Goal: Information Seeking & Learning: Learn about a topic

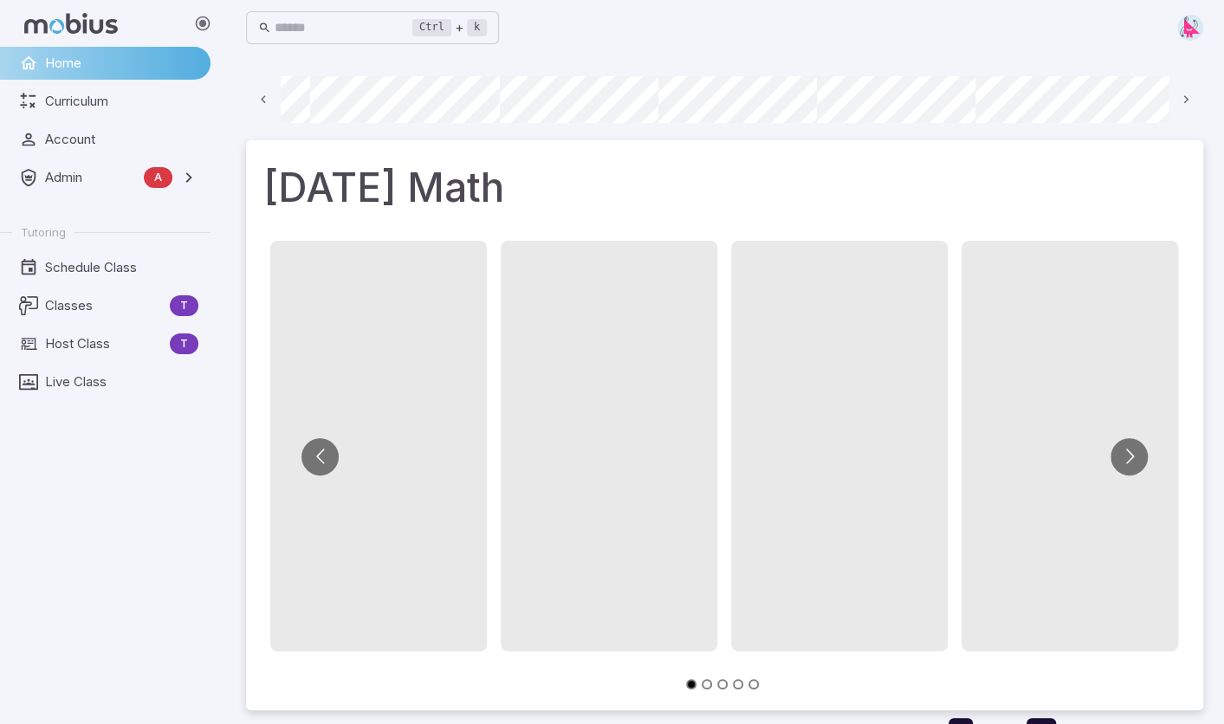
scroll to position [0, 1179]
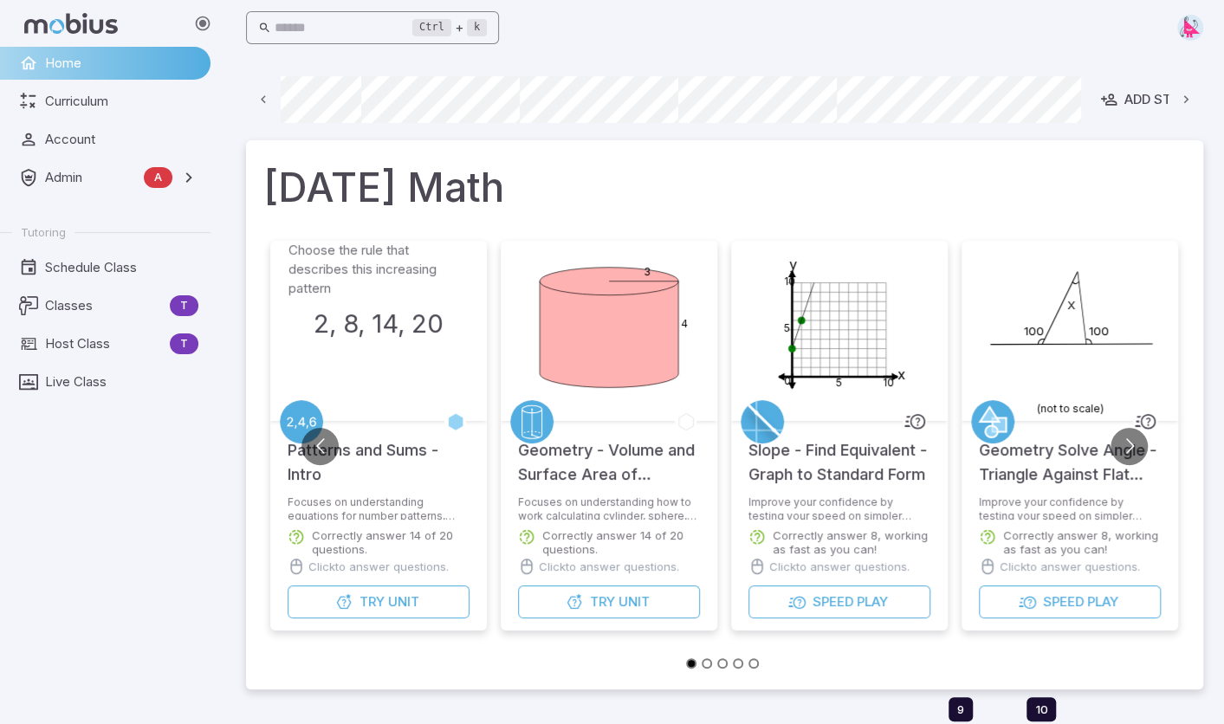
click at [327, 24] on input "text" at bounding box center [344, 28] width 139 height 34
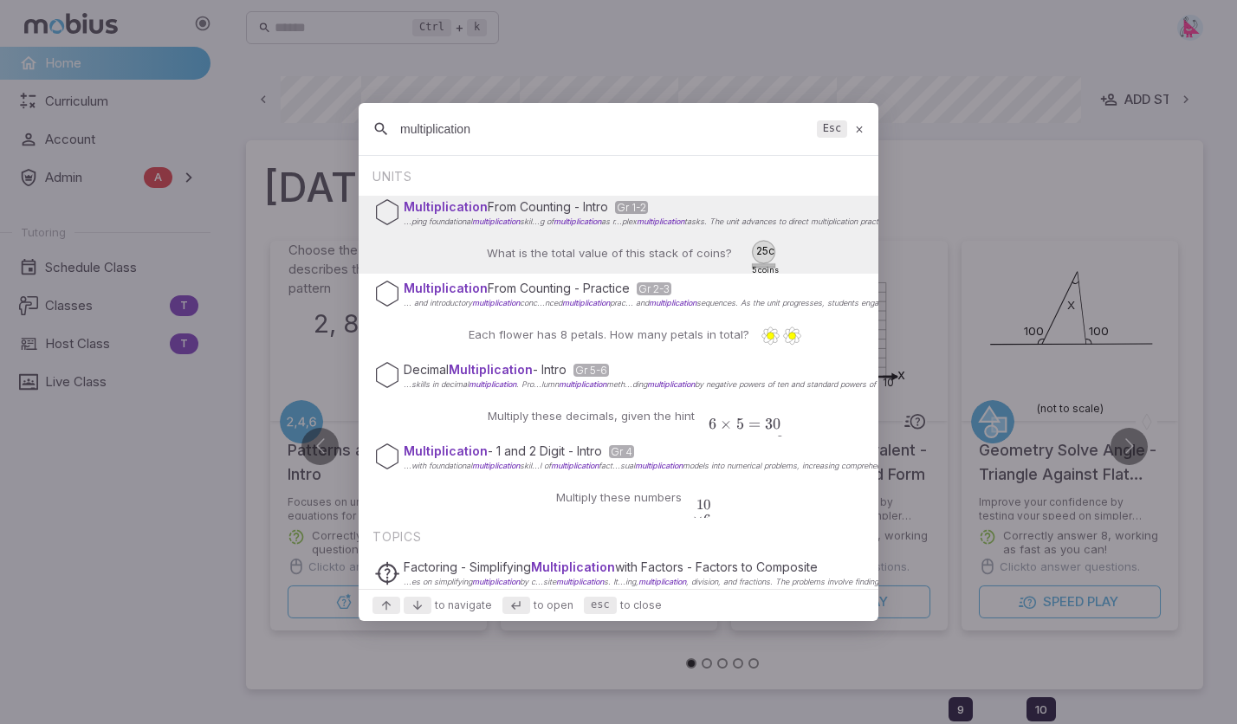
type input "multiplication"
click at [550, 227] on div "Multiplication From Counting - Intro Gr 1-2 ...ping foundational multiplication…" at bounding box center [618, 212] width 488 height 33
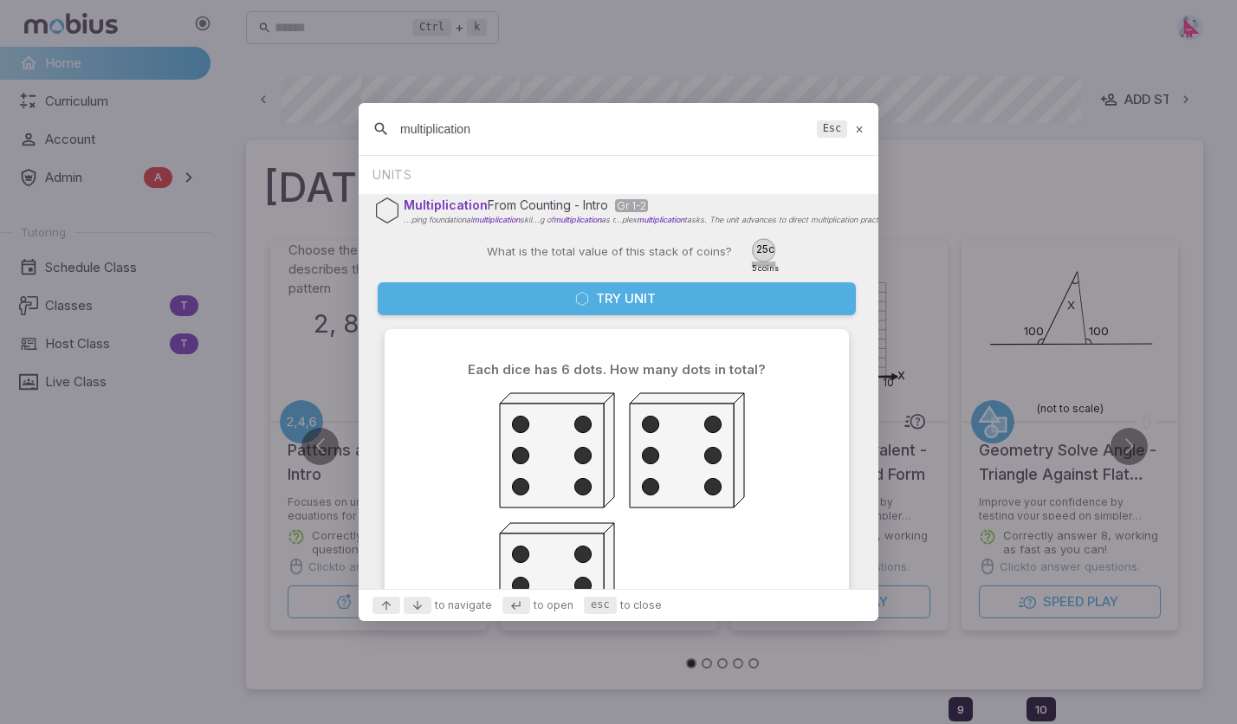
click at [662, 302] on button "Try Unit" at bounding box center [617, 298] width 478 height 33
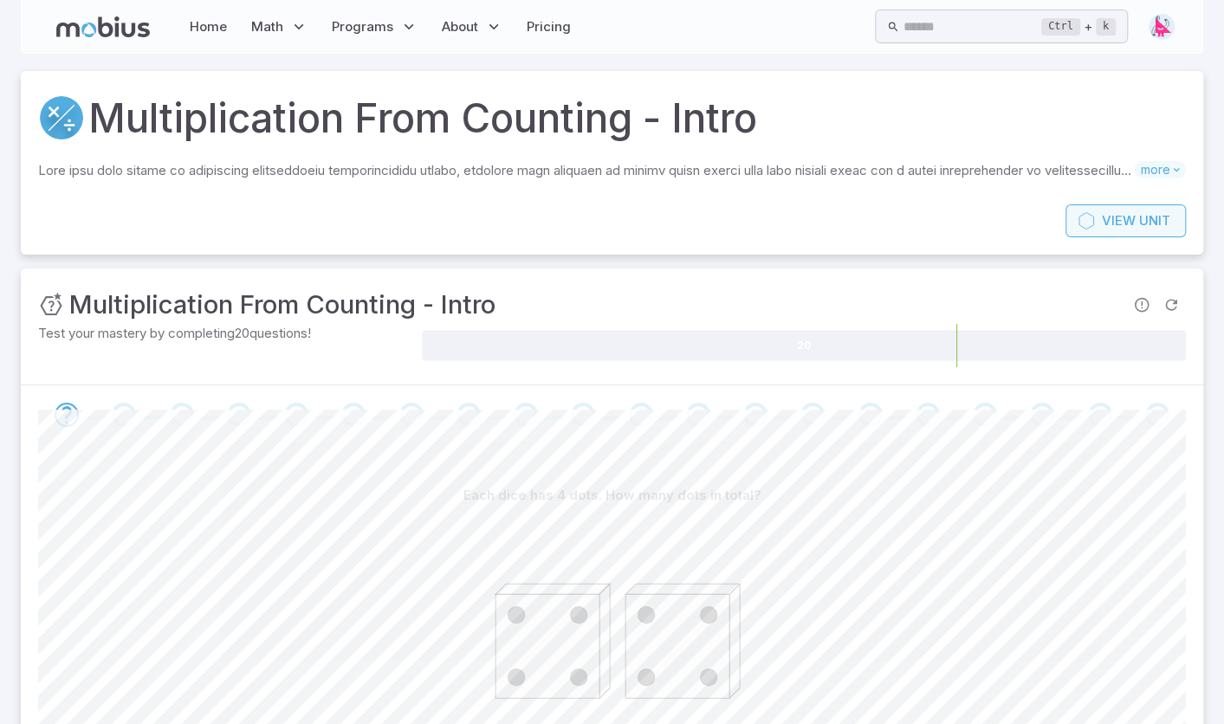
click at [1137, 220] on link "View Unit" at bounding box center [1125, 220] width 120 height 33
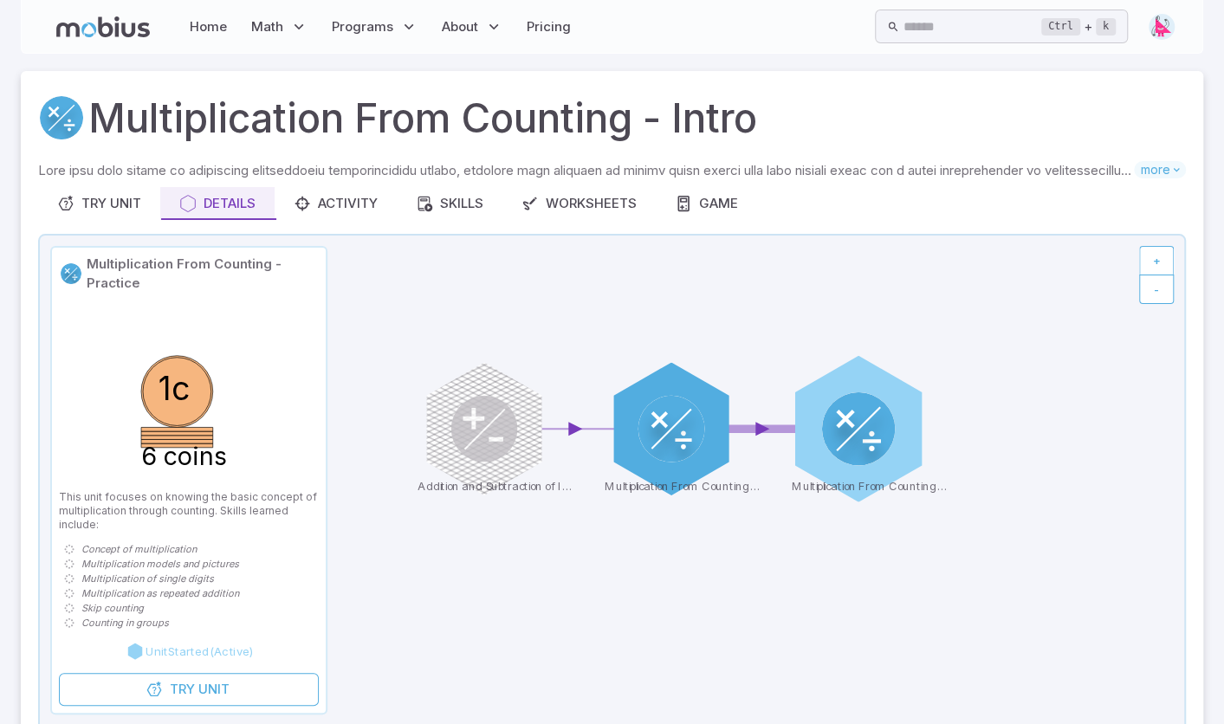
click at [875, 408] on circle at bounding box center [858, 428] width 73 height 73
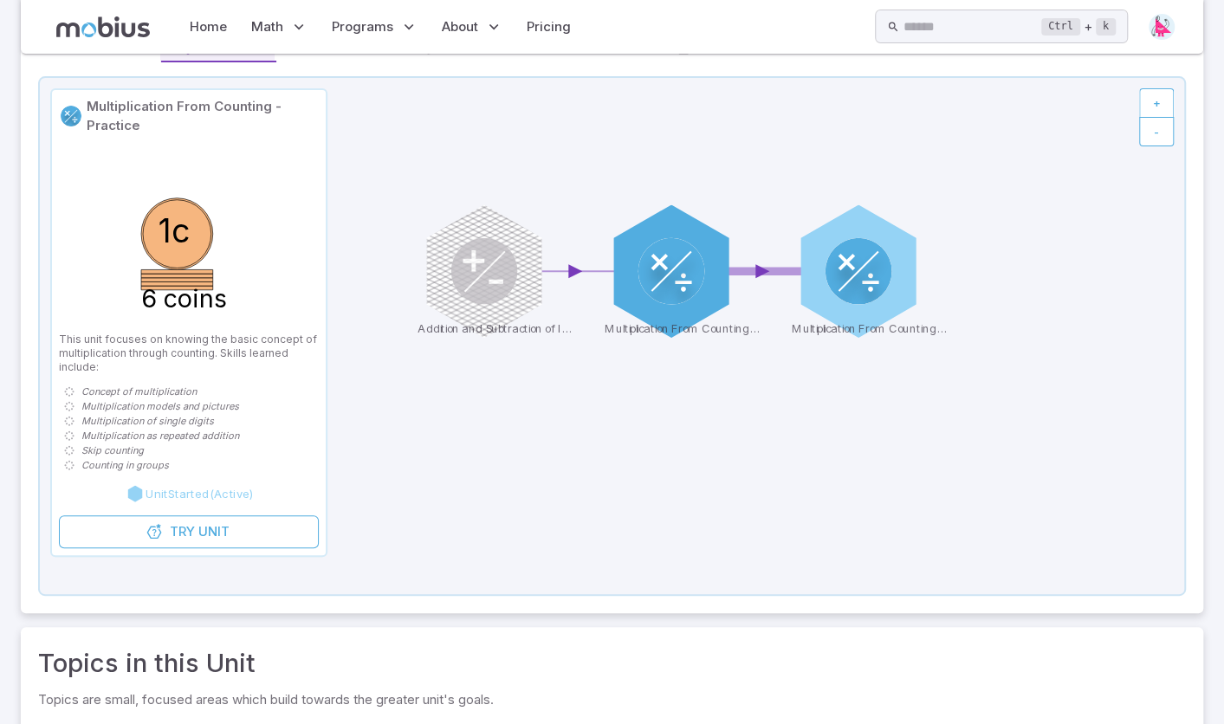
scroll to position [173, 0]
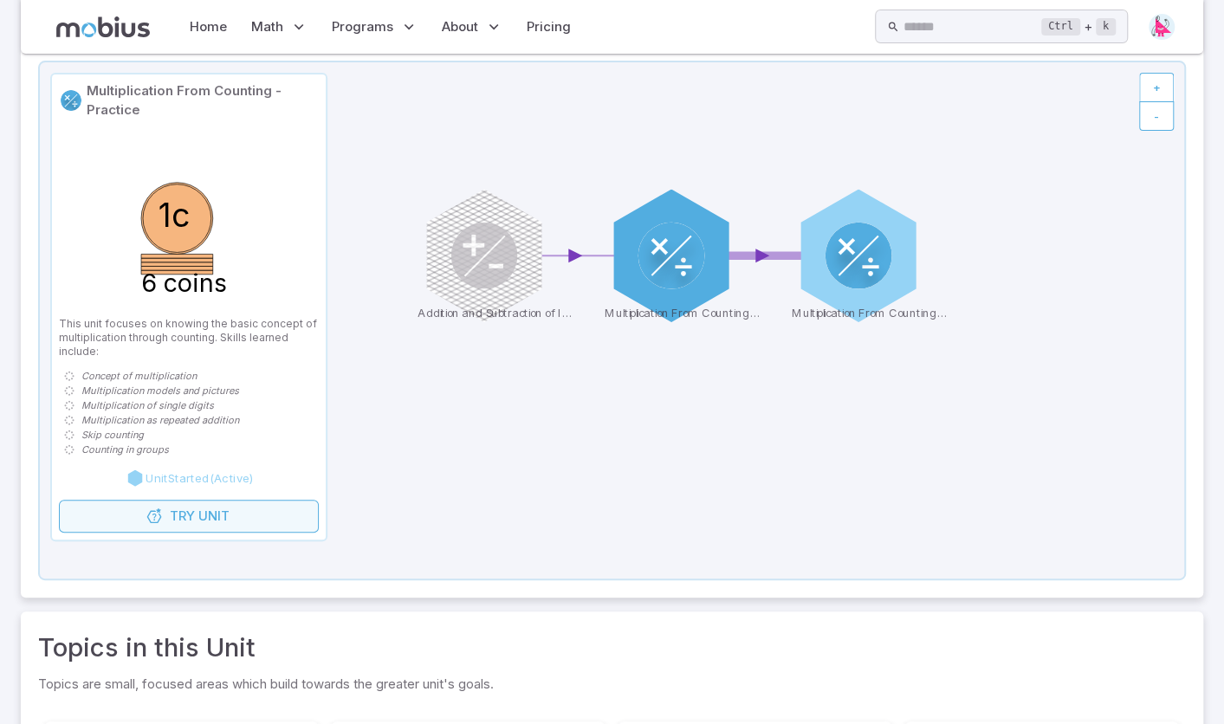
click at [218, 518] on span "Unit" at bounding box center [213, 516] width 31 height 19
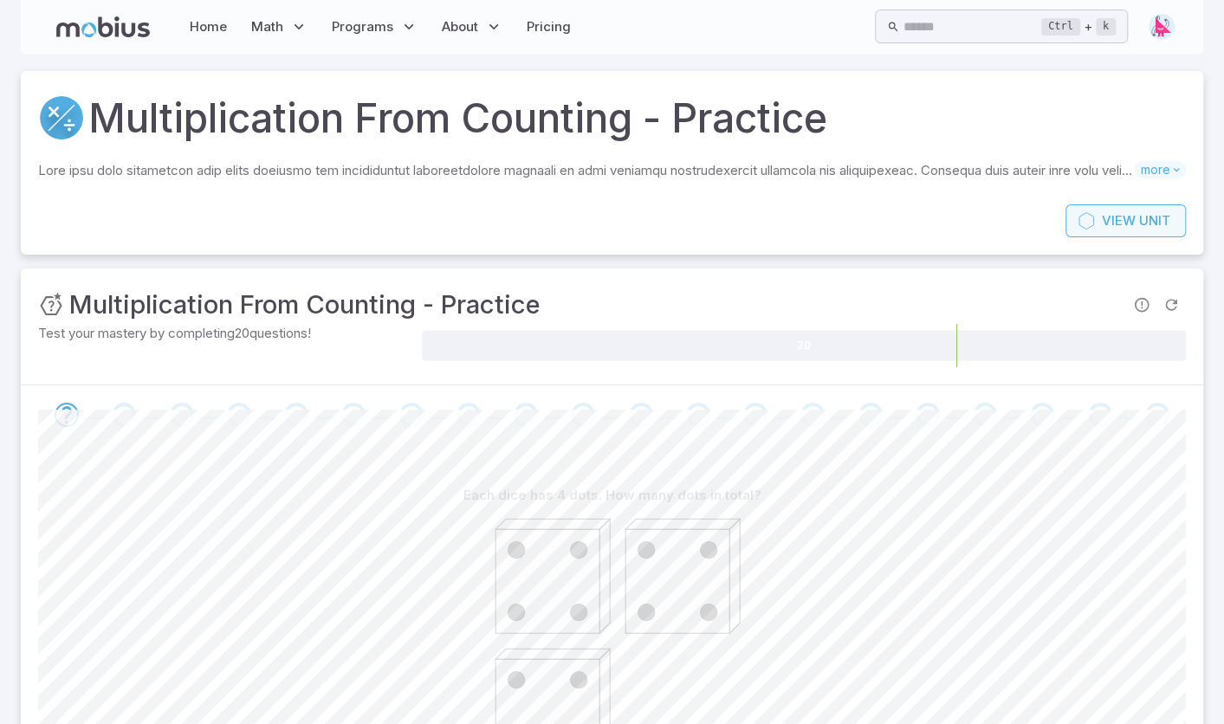
click at [1124, 224] on span "View" at bounding box center [1118, 220] width 34 height 19
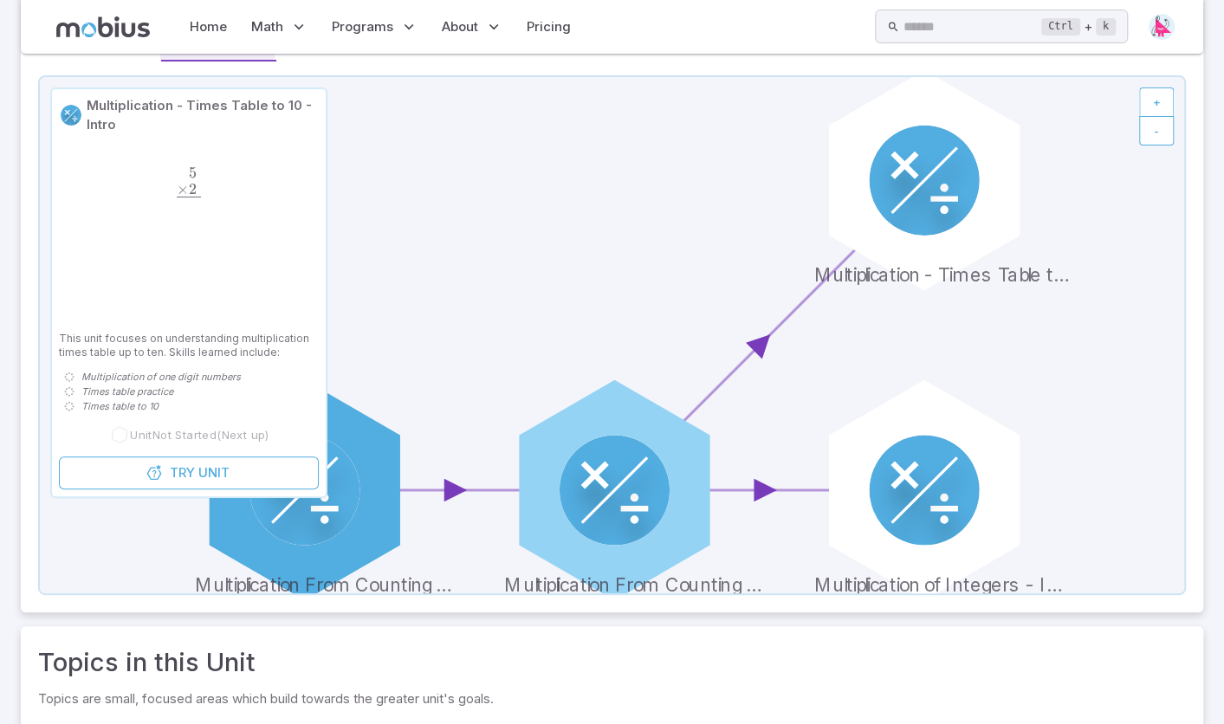
scroll to position [153, 0]
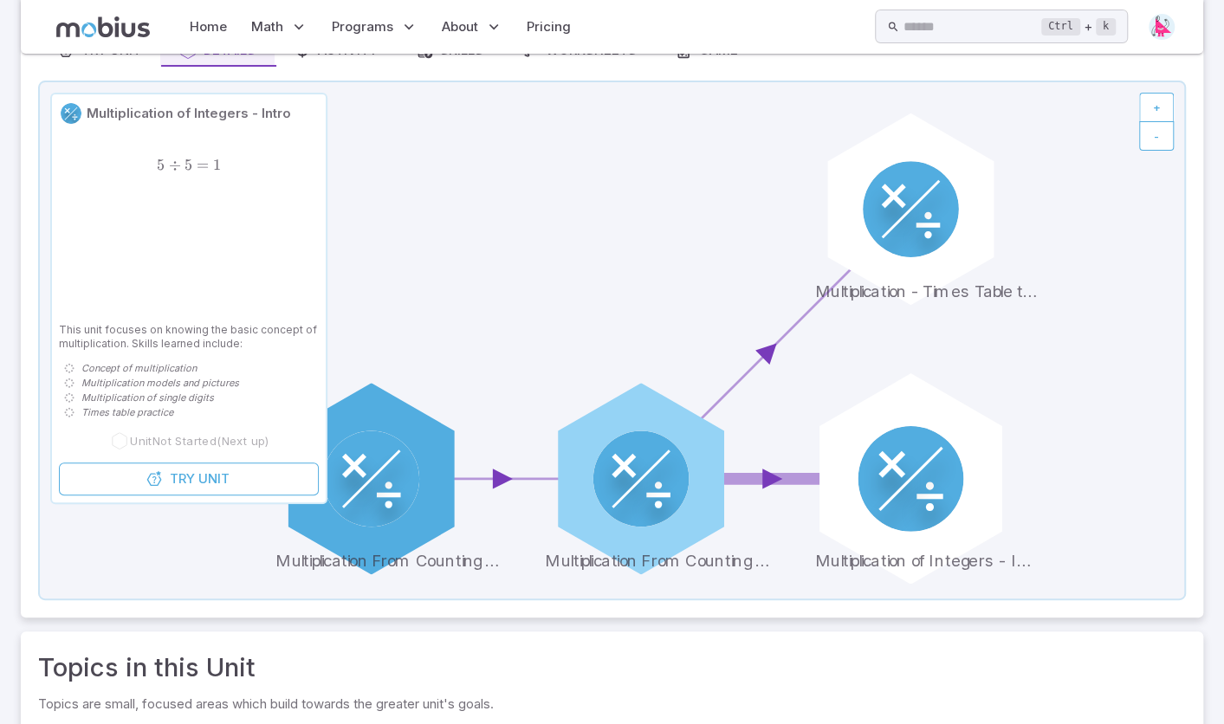
click at [920, 481] on circle at bounding box center [910, 479] width 106 height 106
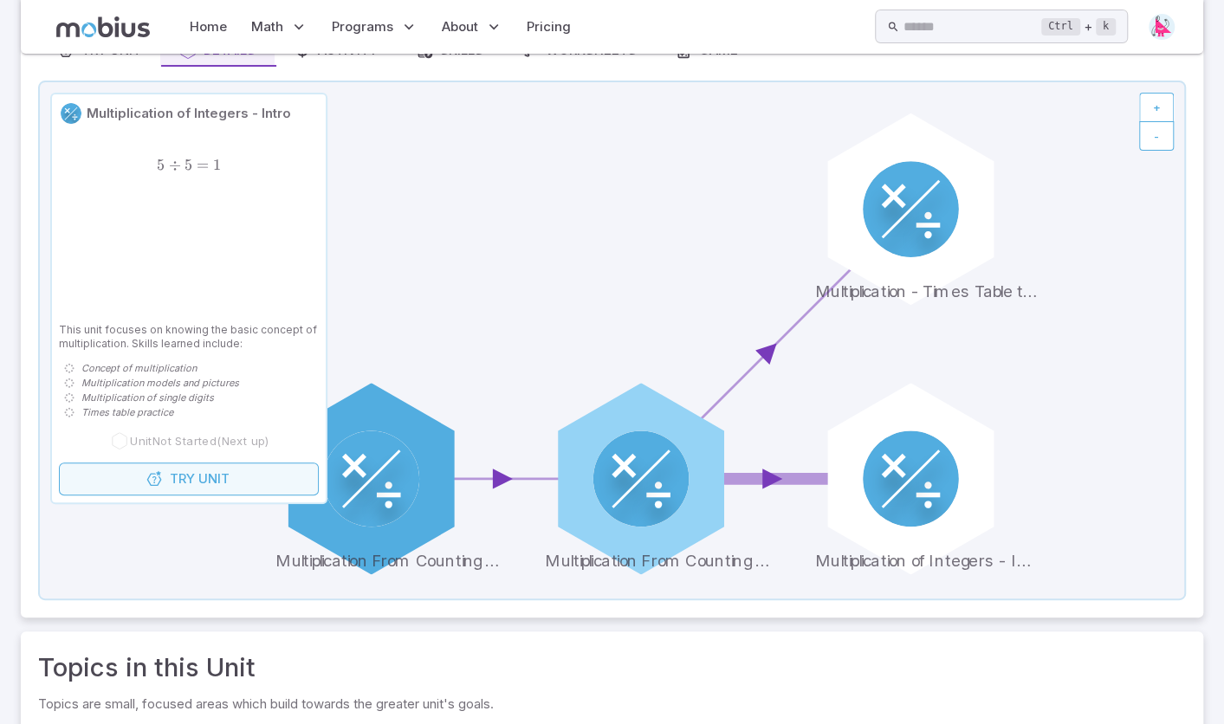
click at [227, 476] on span "Unit" at bounding box center [213, 478] width 31 height 19
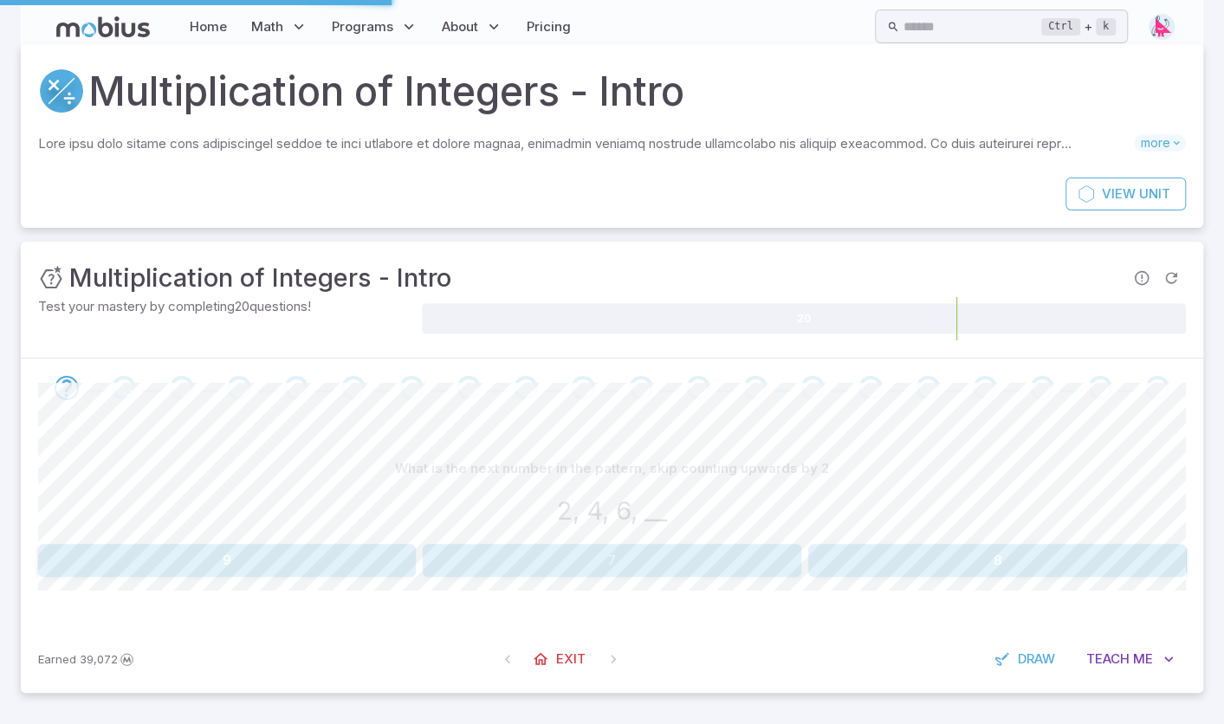
scroll to position [0, 0]
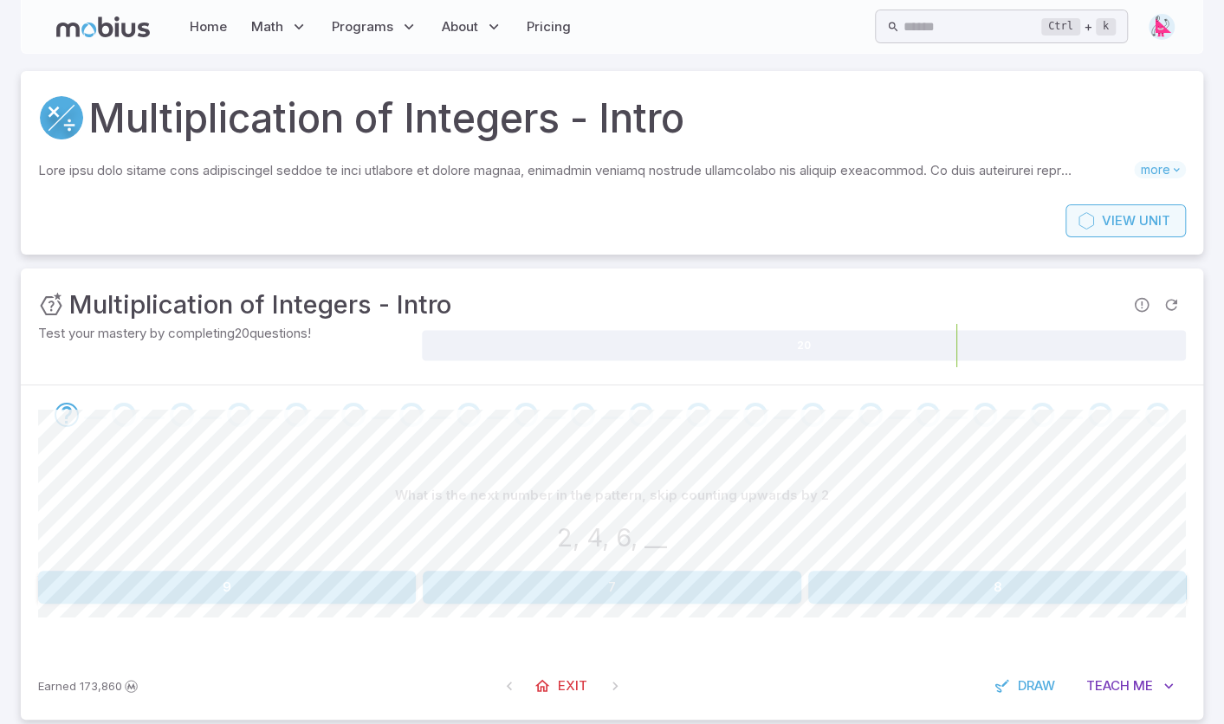
click at [1114, 224] on span "View" at bounding box center [1118, 220] width 34 height 19
